Goal: Communication & Community: Answer question/provide support

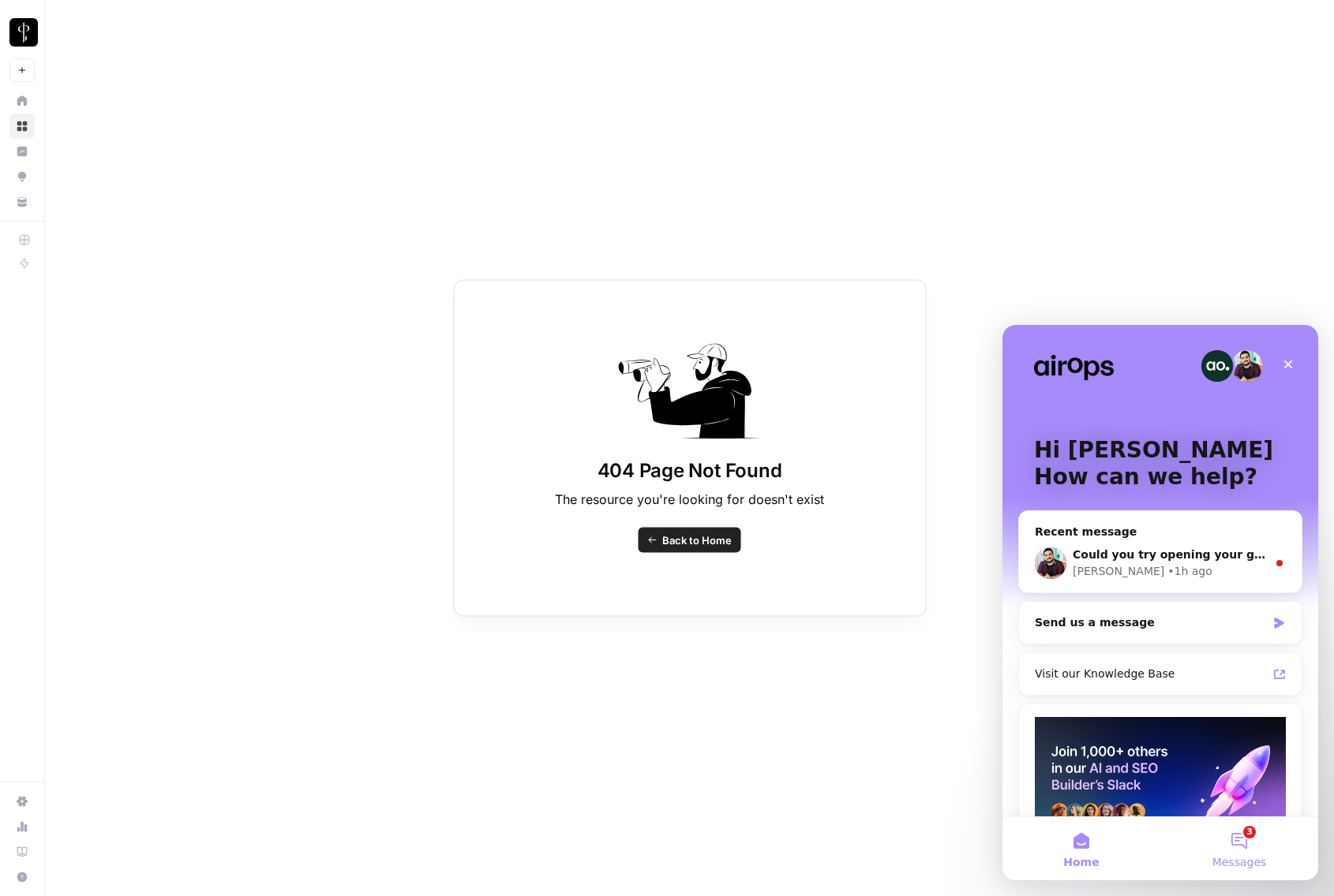
click at [1242, 846] on button "3 Messages" at bounding box center [1238, 849] width 158 height 63
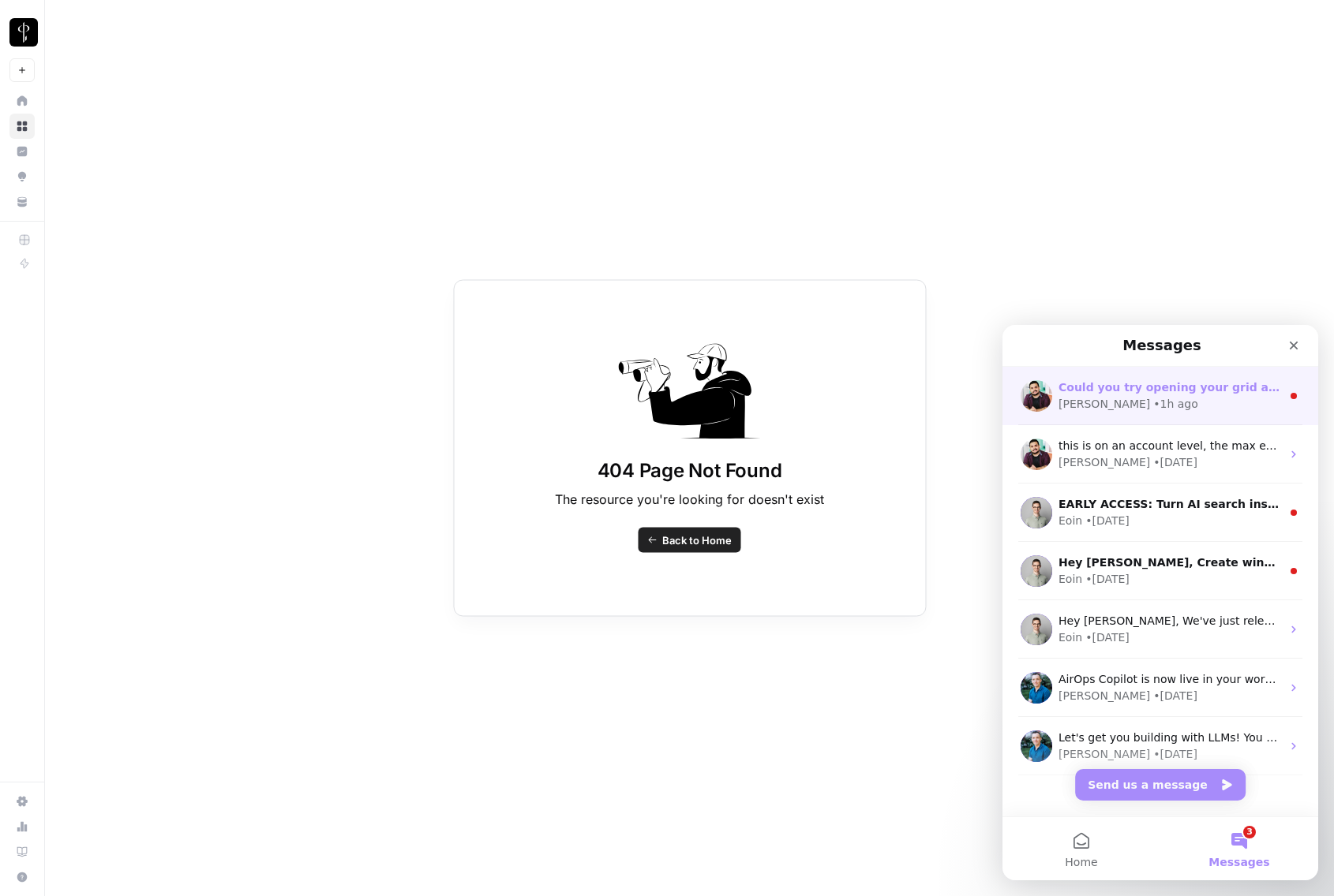
click at [1153, 398] on div "• 1h ago" at bounding box center [1175, 404] width 45 height 17
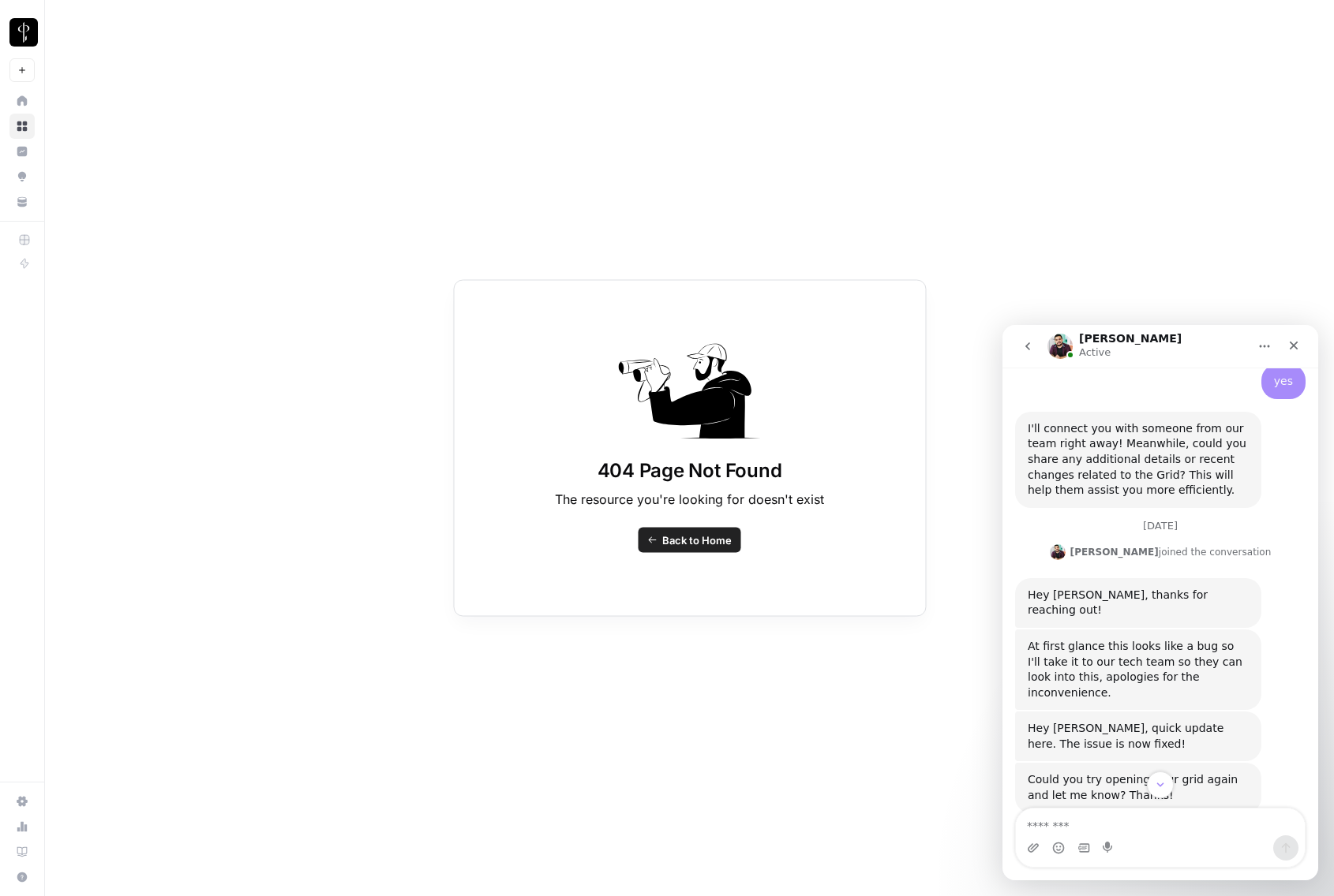
scroll to position [1006, 0]
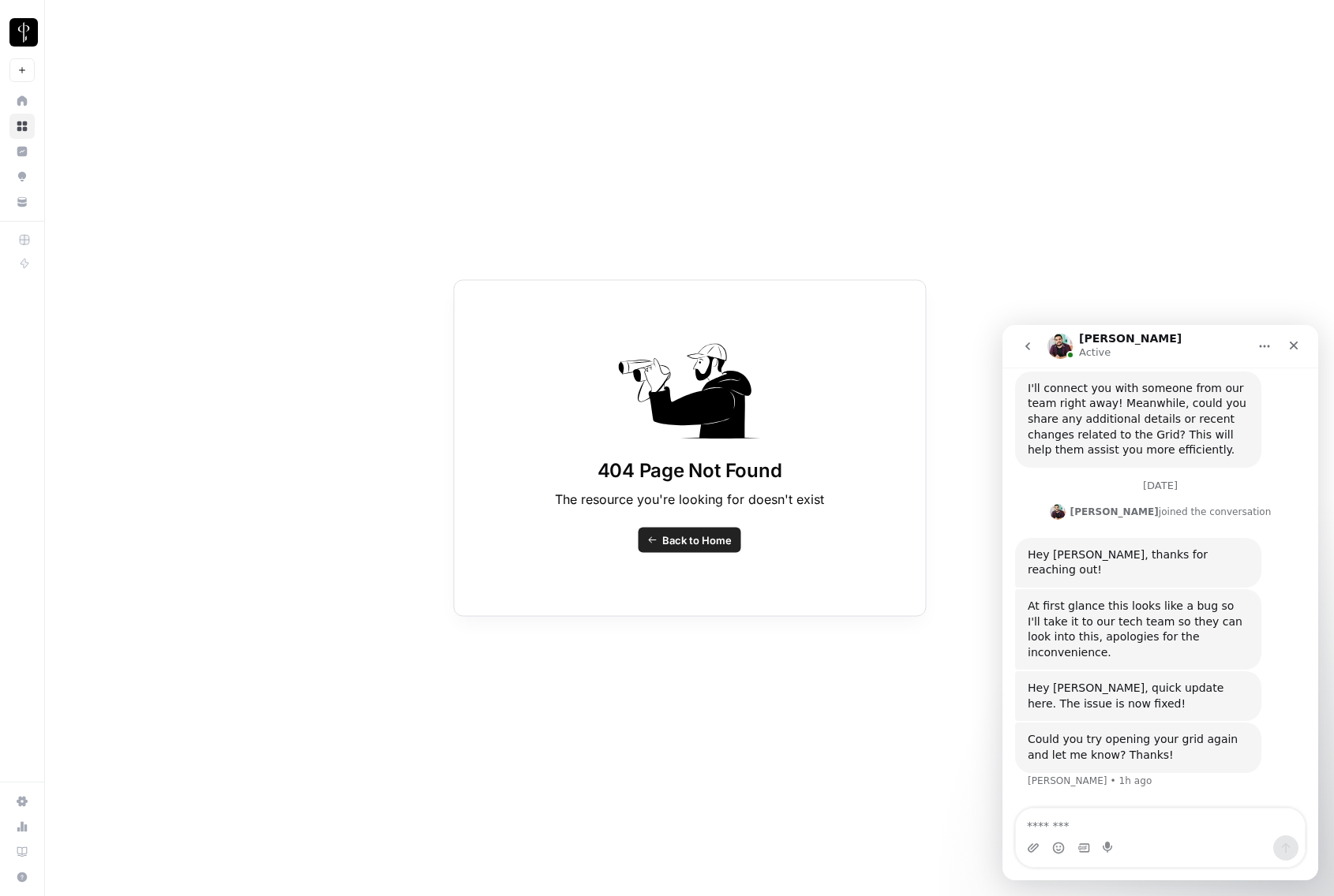
click at [1124, 741] on div "Could you try opening your grid again and let me know? Thanks!" at bounding box center [1138, 747] width 221 height 31
click at [1119, 826] on textarea "Message…" at bounding box center [1160, 822] width 289 height 27
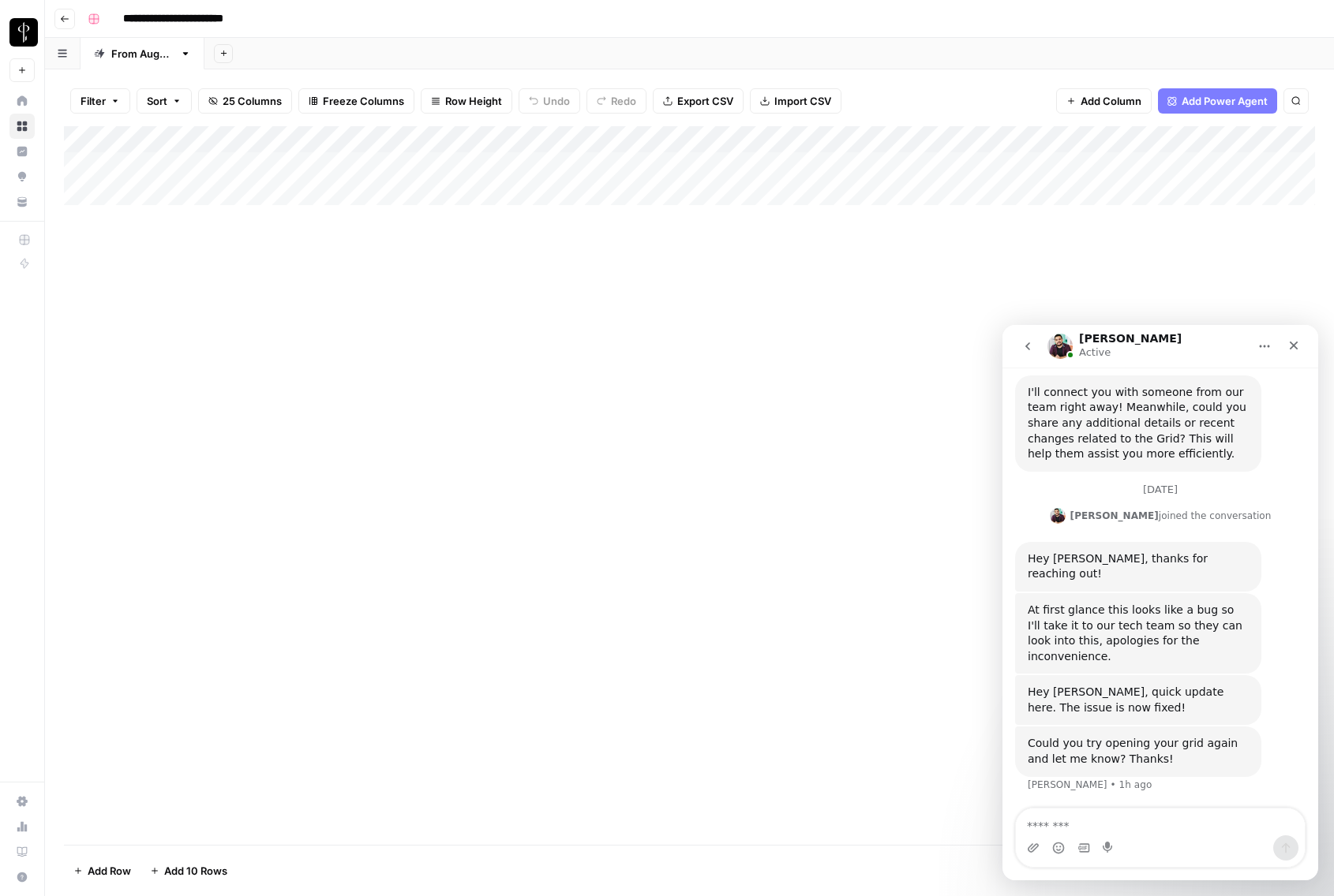
scroll to position [1006, 0]
click at [1117, 830] on textarea "Message…" at bounding box center [1160, 822] width 289 height 27
type textarea "**********"
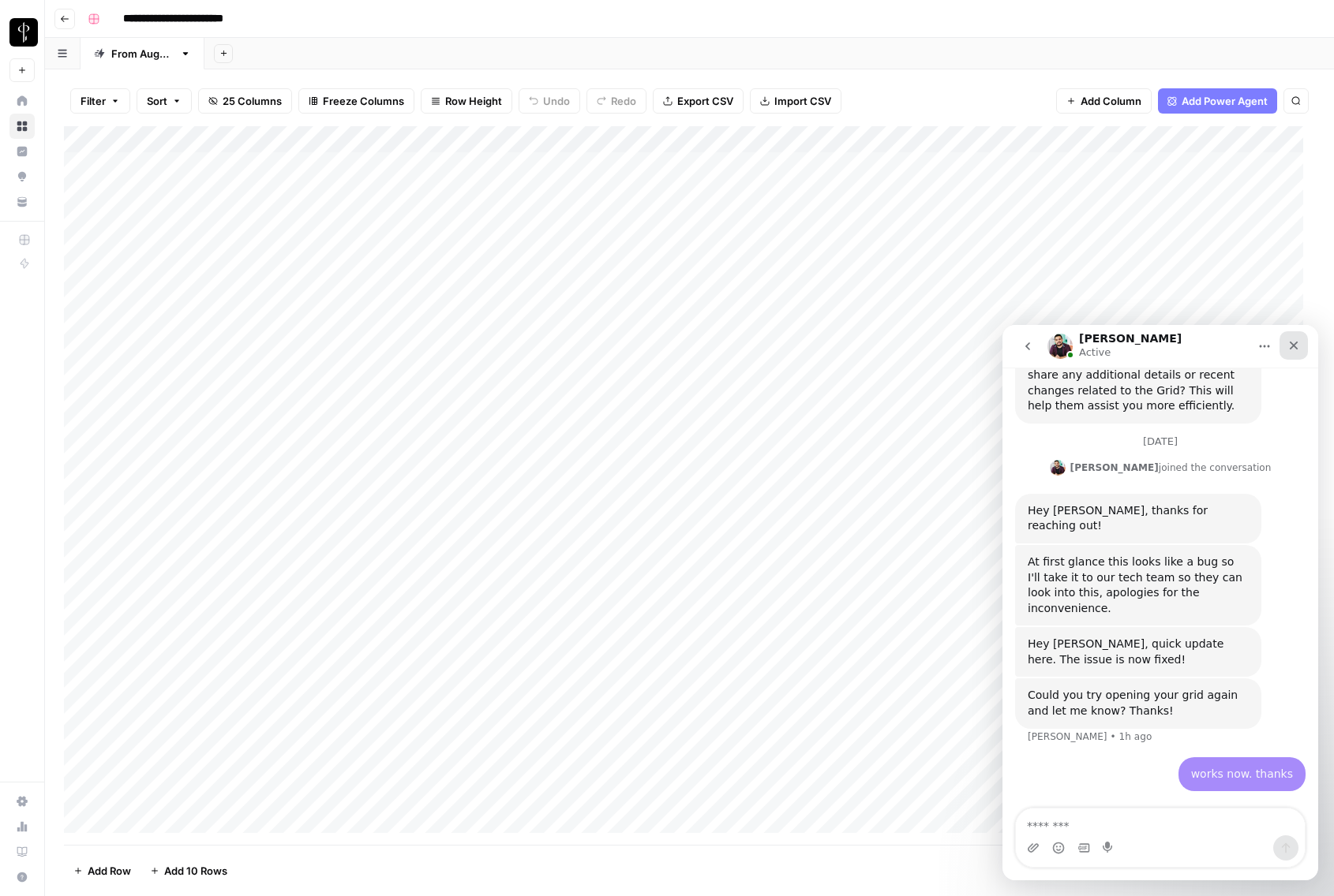
click at [1294, 342] on icon "Close" at bounding box center [1294, 346] width 13 height 13
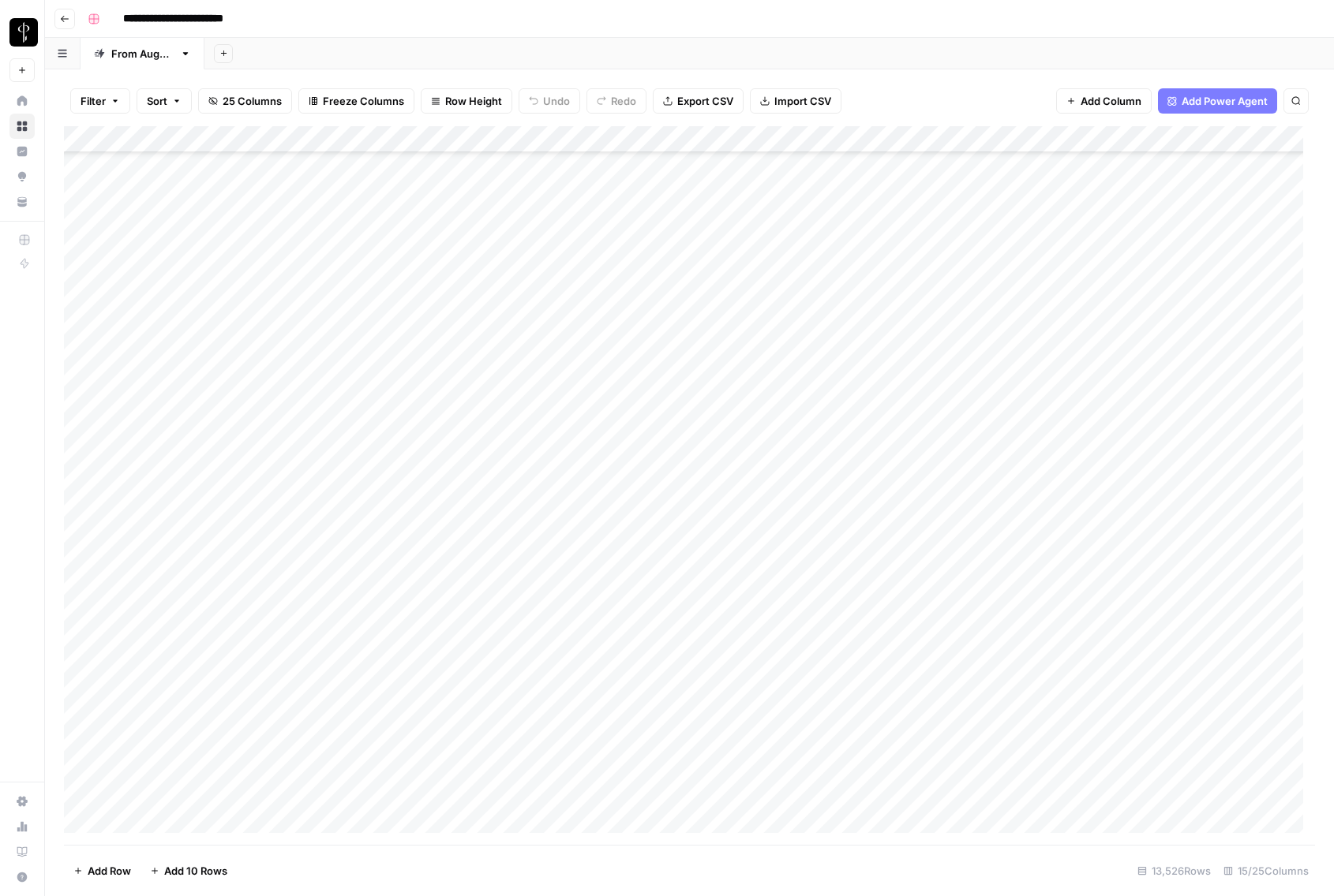
scroll to position [652, 0]
click at [884, 15] on div "**********" at bounding box center [700, 19] width 1237 height 25
